Goal: Task Accomplishment & Management: Manage account settings

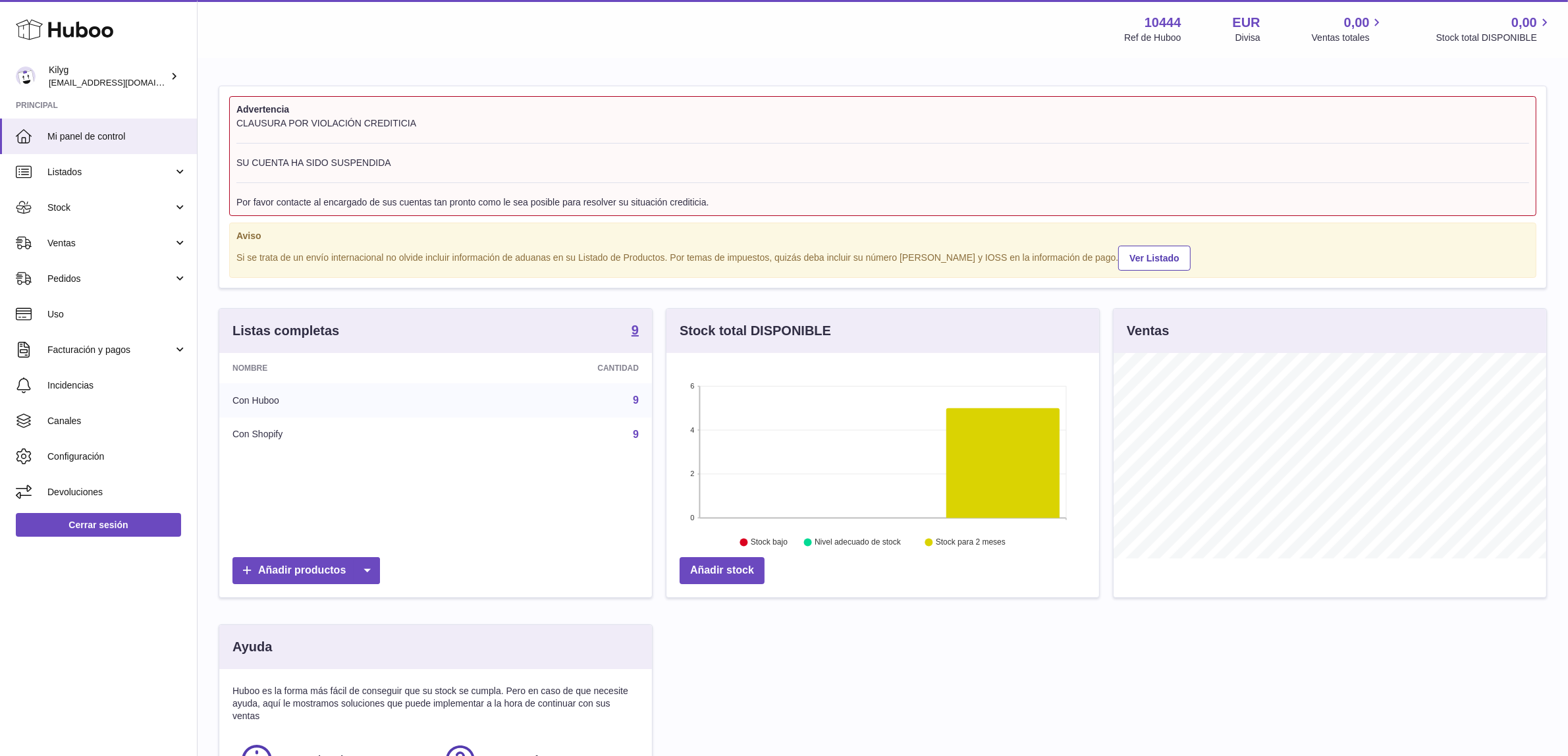
scroll to position [205, 433]
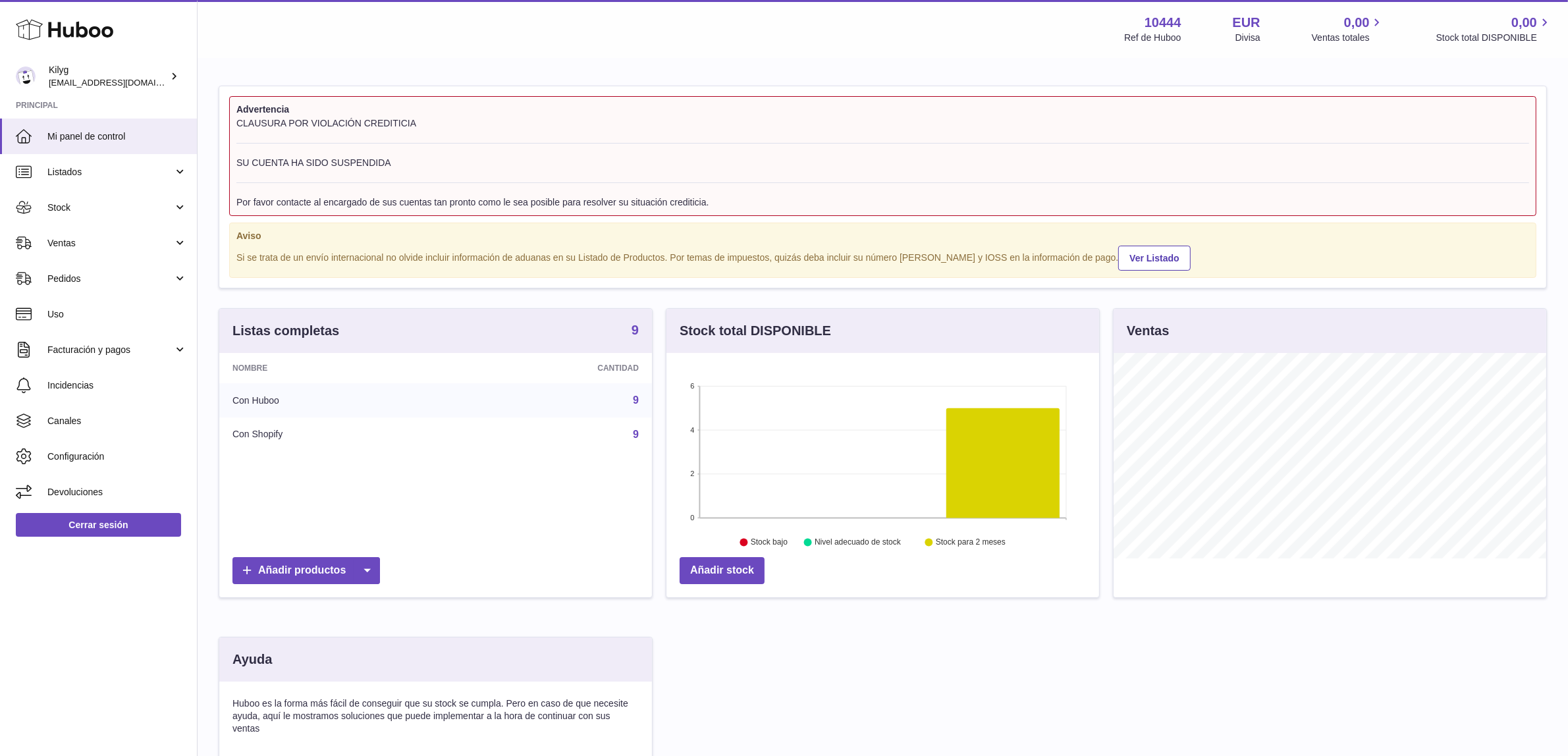
click at [635, 333] on strong "9" at bounding box center [635, 330] width 8 height 13
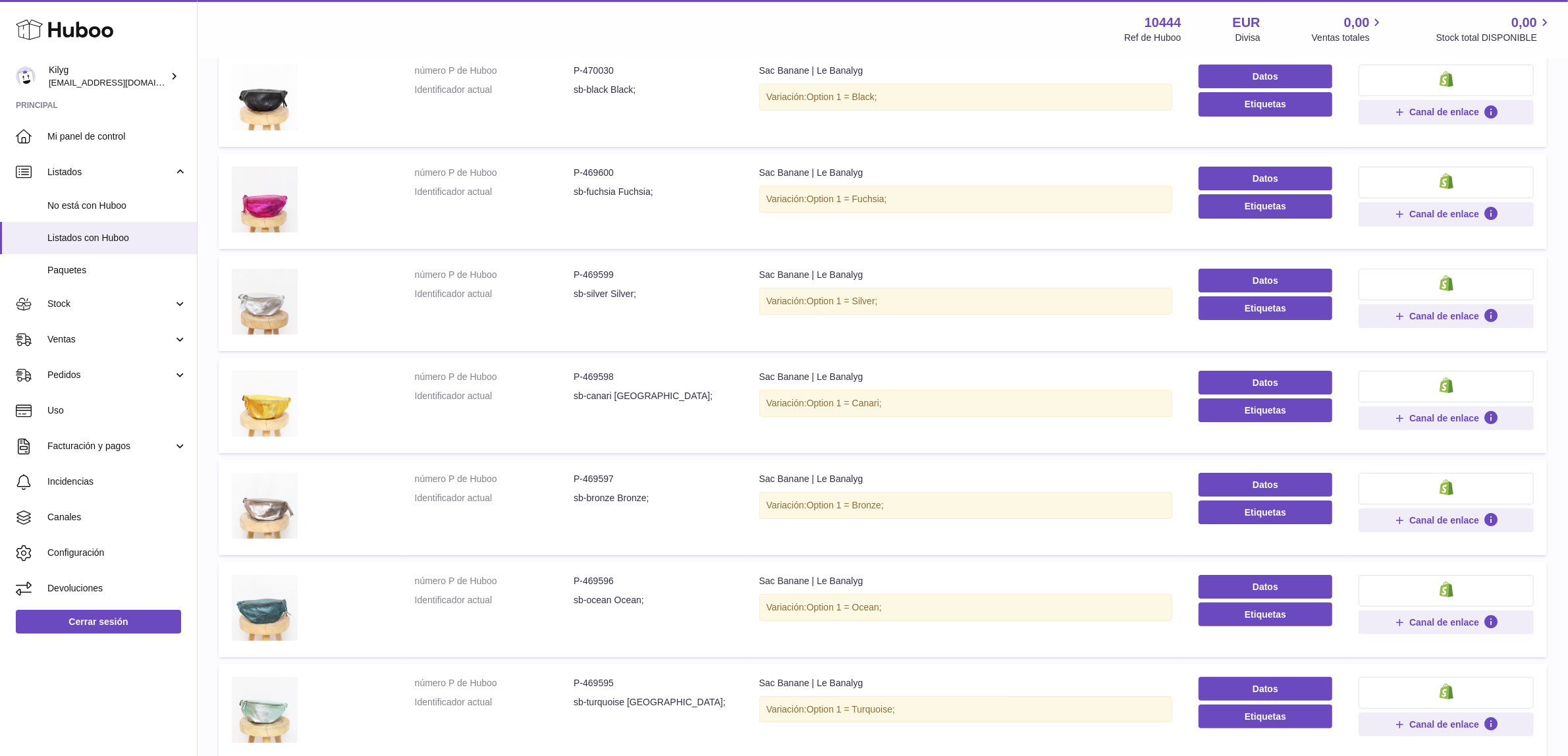
scroll to position [330, 0]
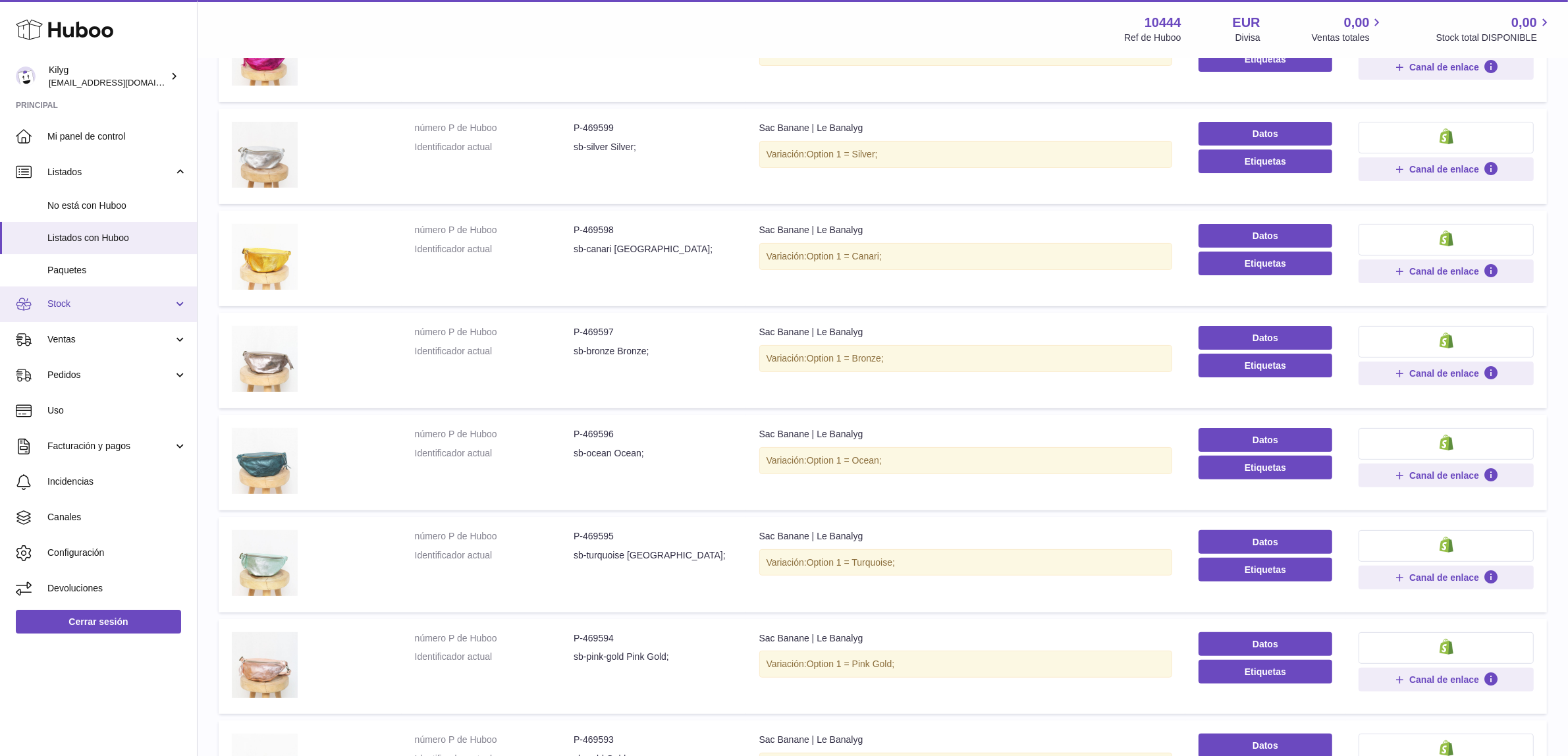
click at [74, 304] on span "Stock" at bounding box center [110, 304] width 126 height 12
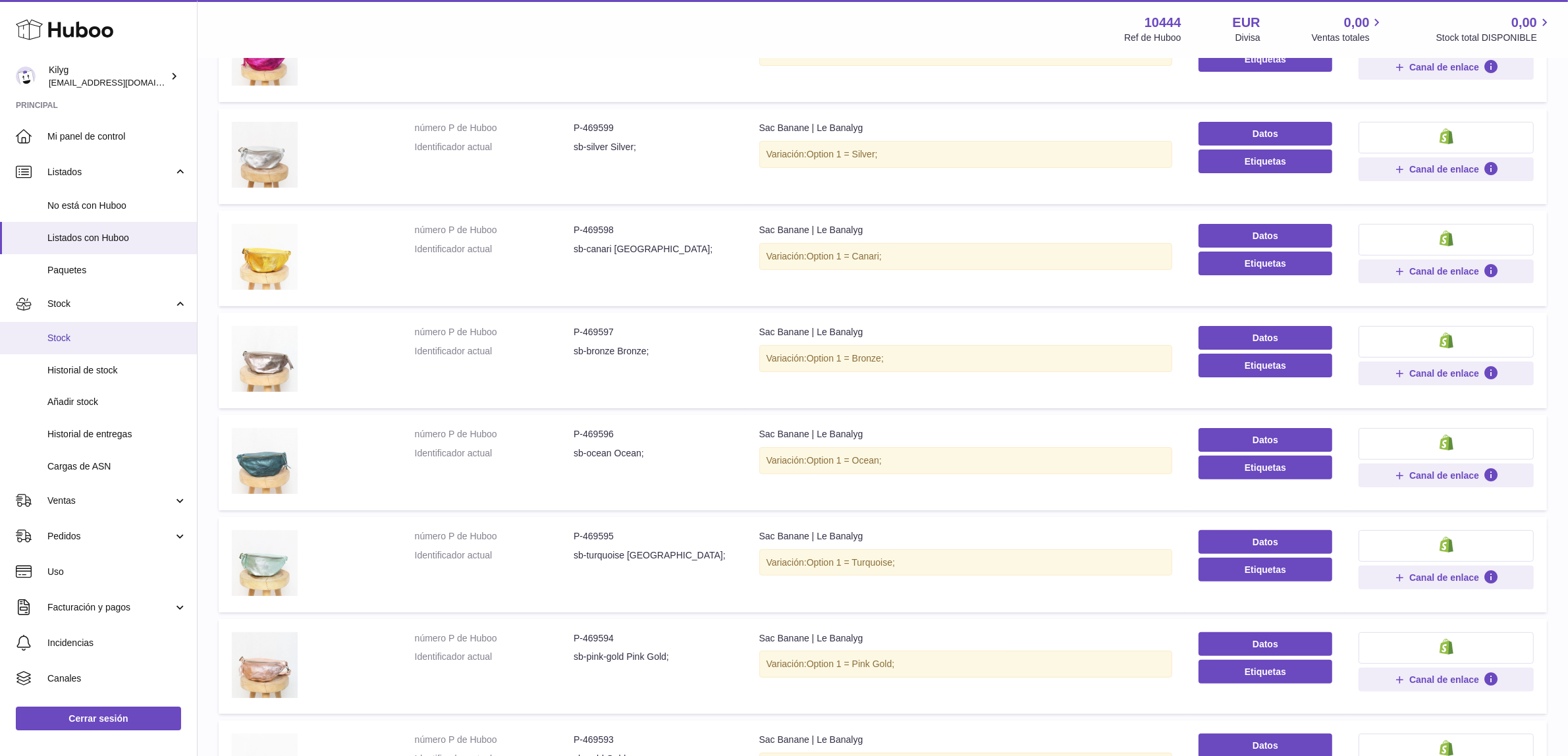
click at [76, 334] on span "Stock" at bounding box center [117, 338] width 140 height 12
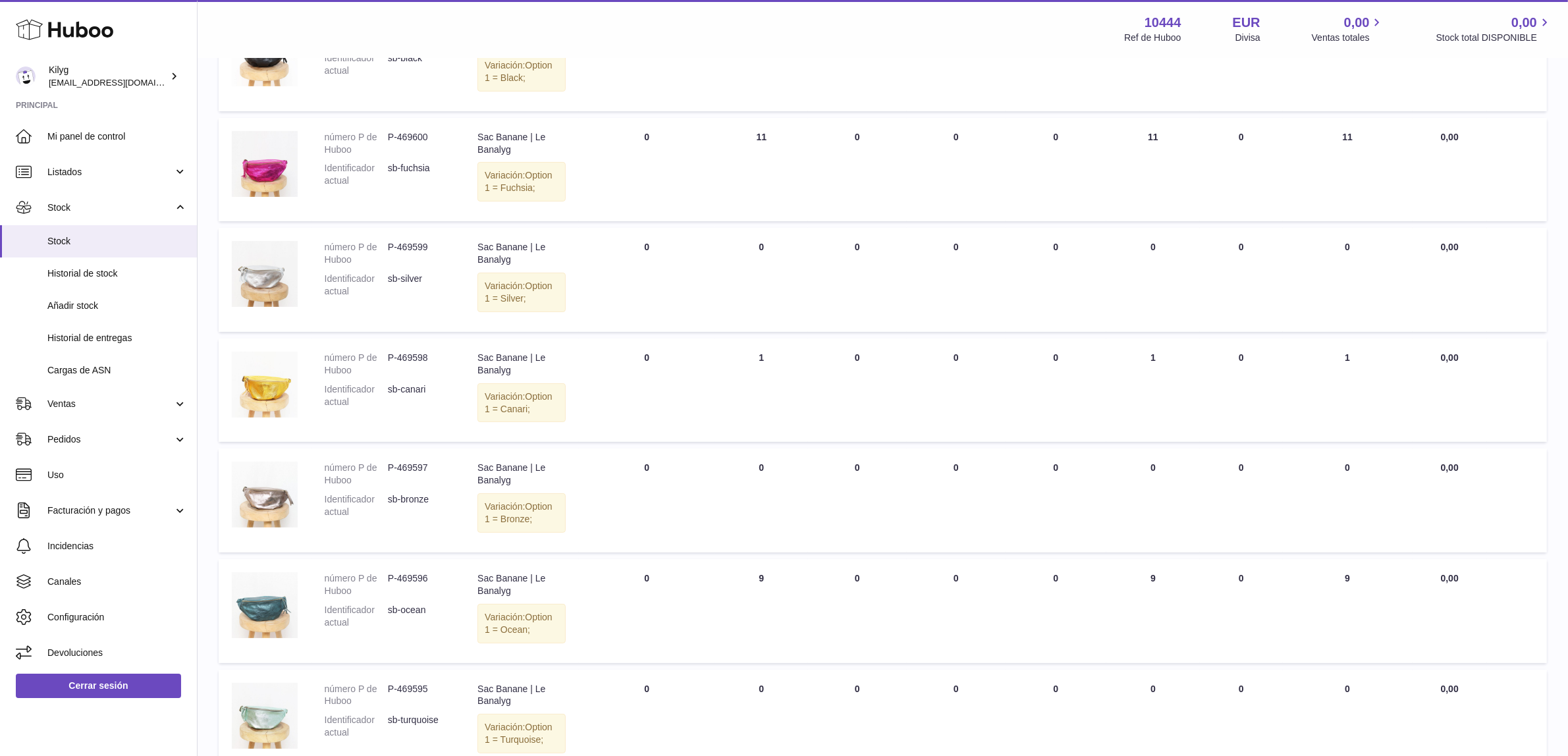
scroll to position [212, 0]
